Goal: Entertainment & Leisure: Consume media (video, audio)

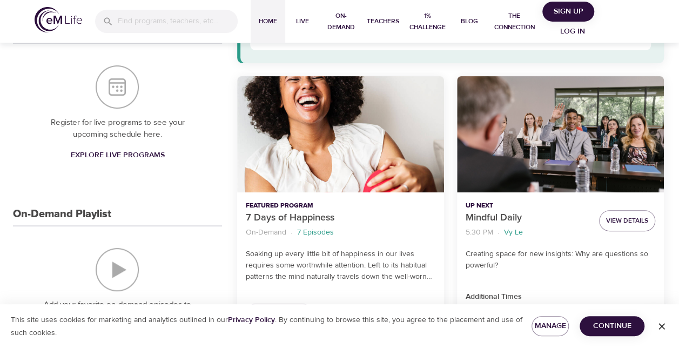
scroll to position [126, 0]
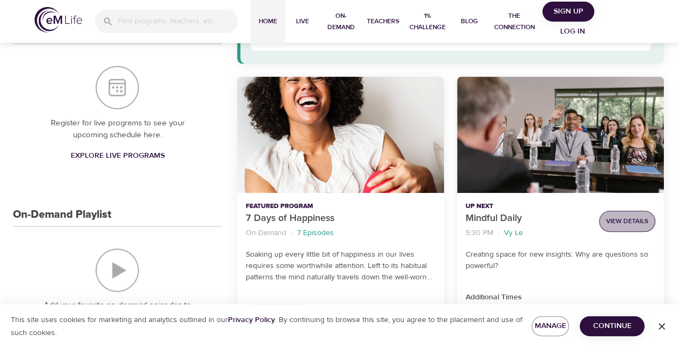
click at [619, 223] on span "View Details" at bounding box center [627, 221] width 42 height 11
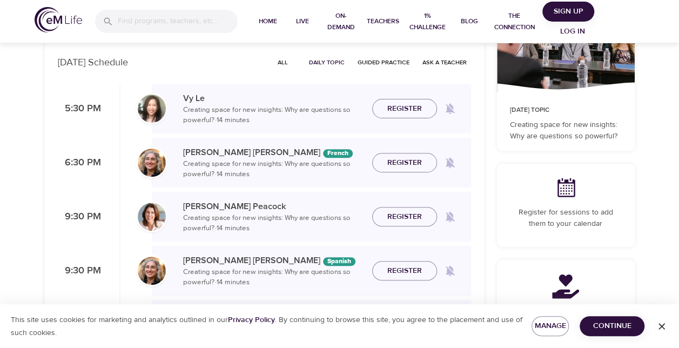
click at [150, 110] on img at bounding box center [152, 109] width 28 height 28
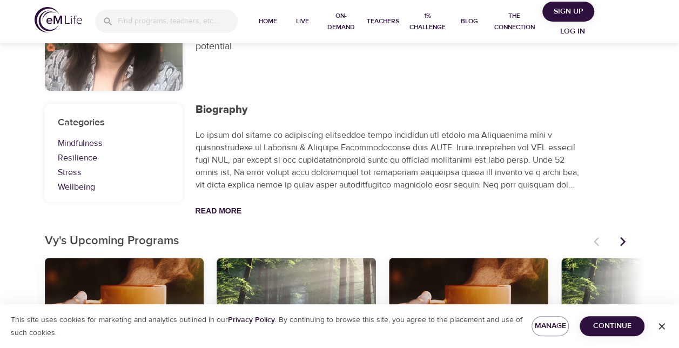
scroll to position [233, 0]
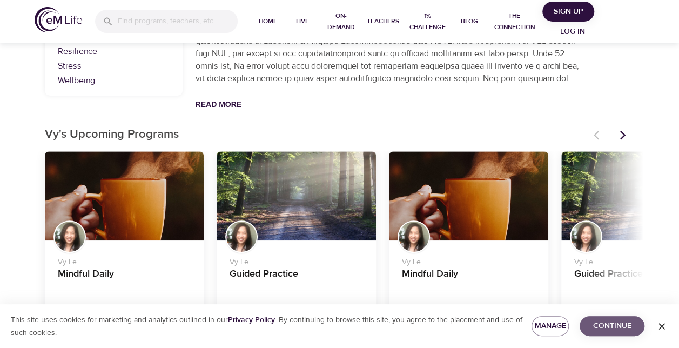
click at [622, 331] on span "Continue" at bounding box center [612, 326] width 48 height 14
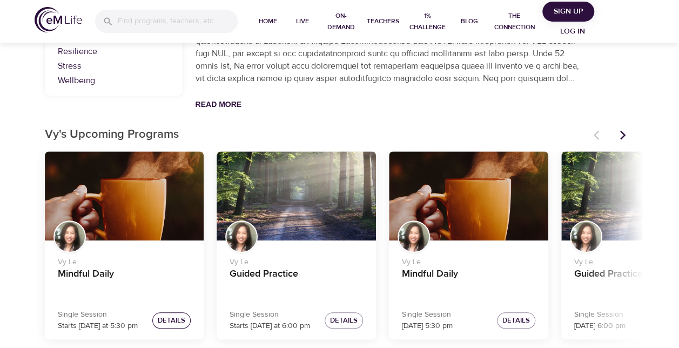
click at [177, 323] on span "Details" at bounding box center [172, 320] width 28 height 12
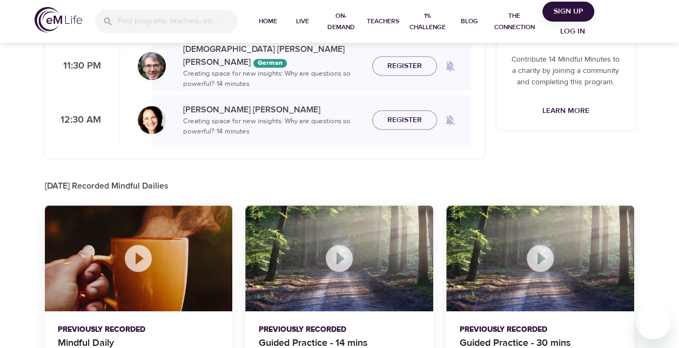
scroll to position [454, 0]
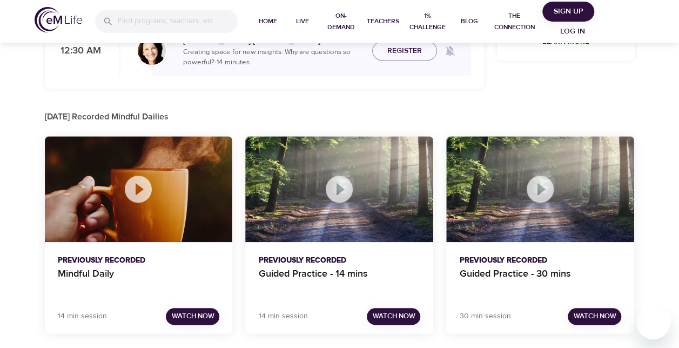
click at [130, 188] on icon at bounding box center [138, 189] width 27 height 27
click at [195, 312] on span "Watch Now" at bounding box center [192, 316] width 43 height 12
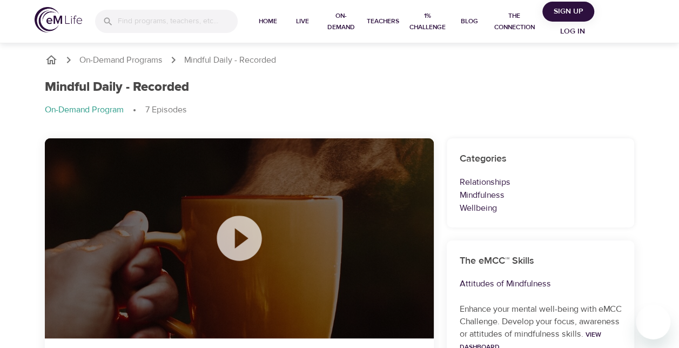
click at [244, 231] on icon at bounding box center [239, 238] width 45 height 45
